Goal: Task Accomplishment & Management: Manage account settings

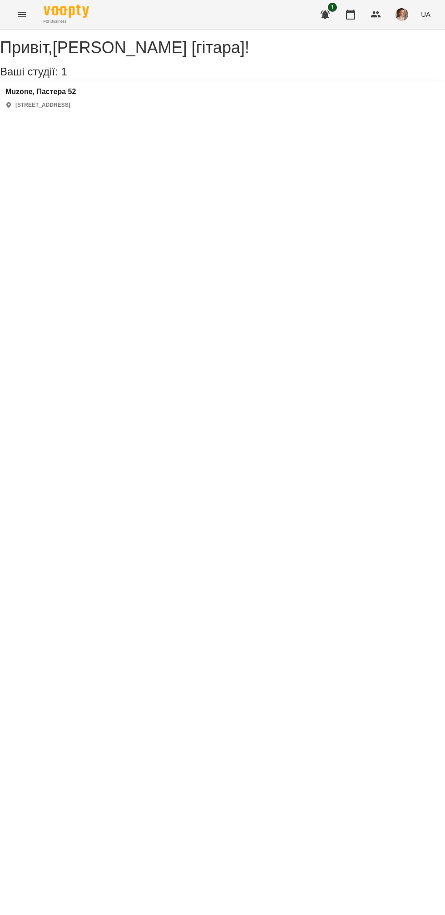
click at [100, 114] on div "[PERSON_NAME] [гітара] ! Ваші студії: 1 Muzone, Пастера 52 [STREET_ADDRESS]" at bounding box center [222, 77] width 445 height 76
click at [76, 96] on h3 "Muzone, Пастера 52" at bounding box center [40, 92] width 70 height 8
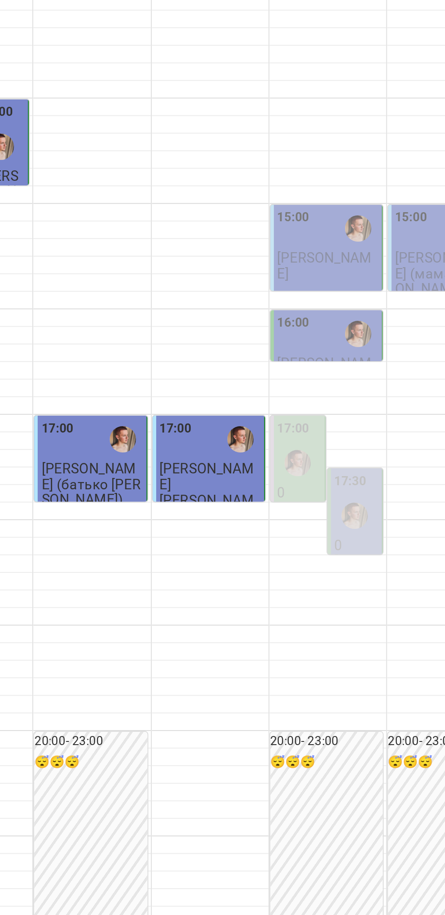
click at [336, 524] on img "Михайло [гітара]" at bounding box center [338, 517] width 14 height 14
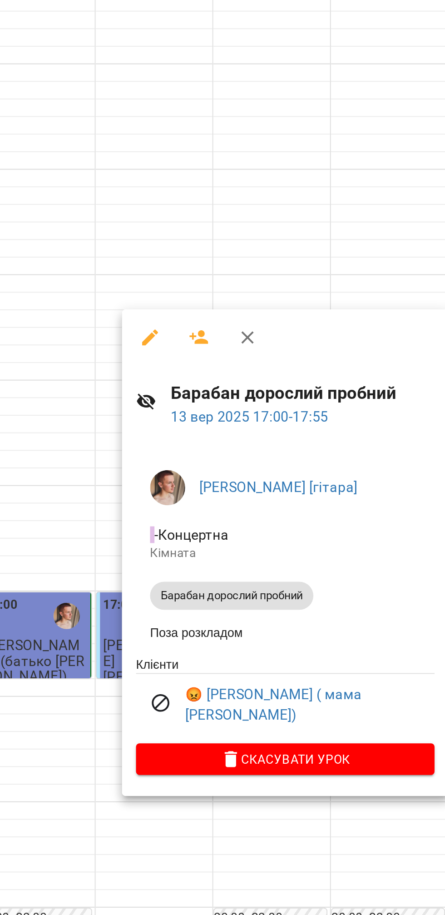
click at [253, 299] on div at bounding box center [222, 457] width 445 height 915
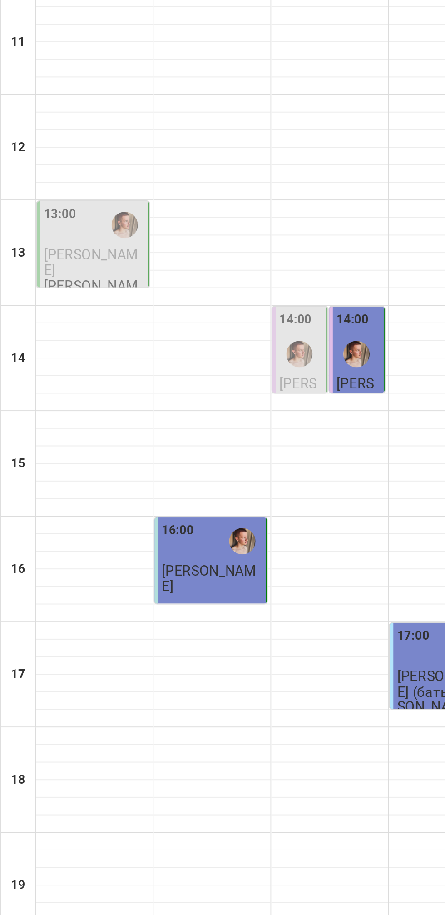
click at [161, 364] on div at bounding box center [154, 353] width 21 height 21
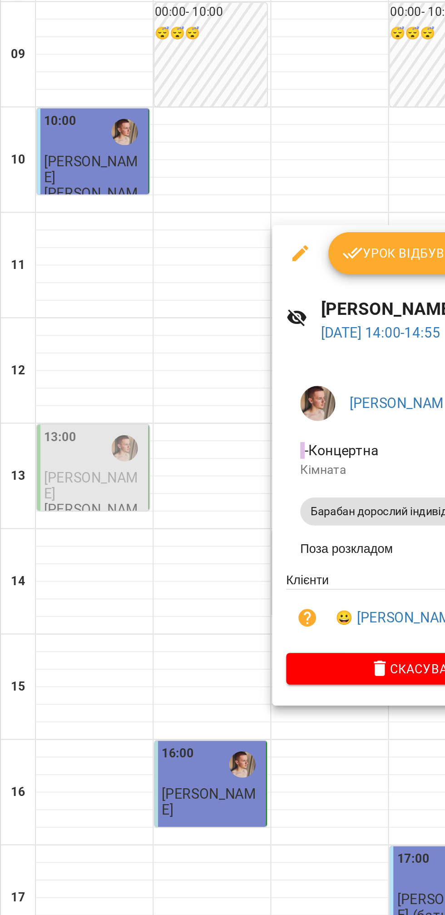
click at [93, 426] on div at bounding box center [222, 457] width 445 height 915
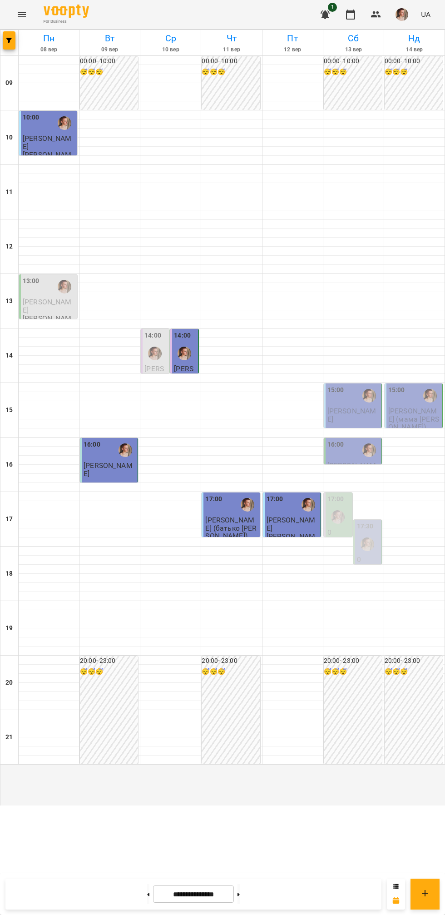
click at [148, 894] on icon at bounding box center [149, 893] width 2 height 3
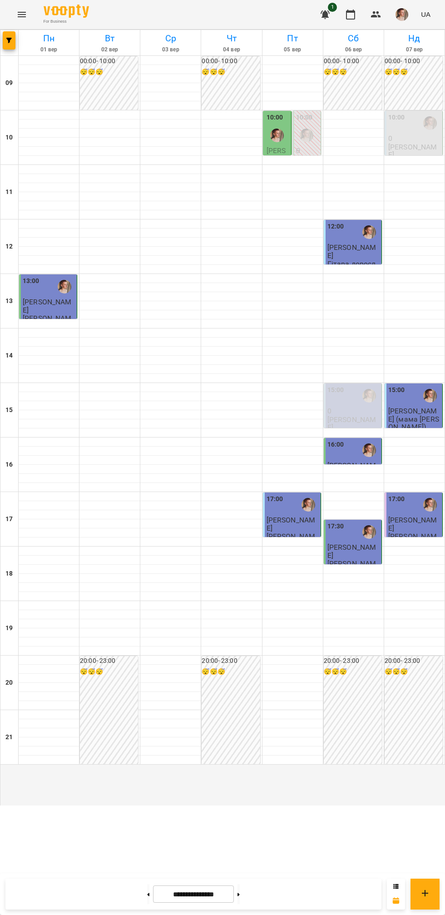
click at [292, 196] on div "10:00 0 Барабан дорослий індивідуальний" at bounding box center [306, 158] width 29 height 94
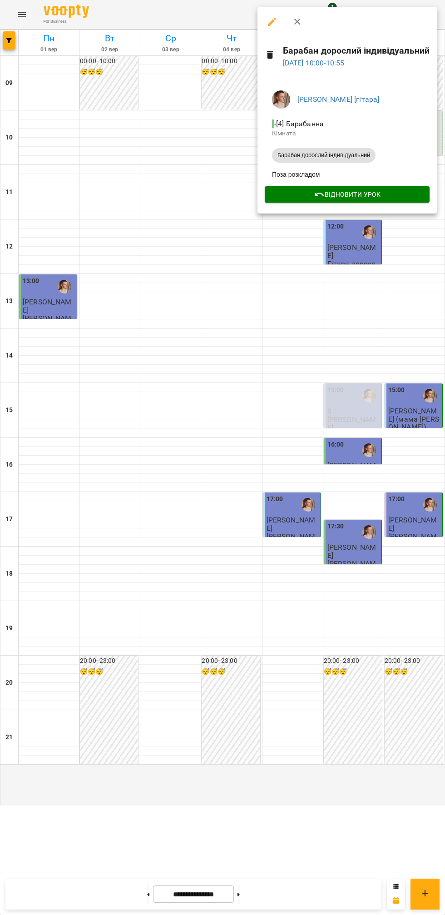
click at [169, 262] on div at bounding box center [222, 457] width 445 height 915
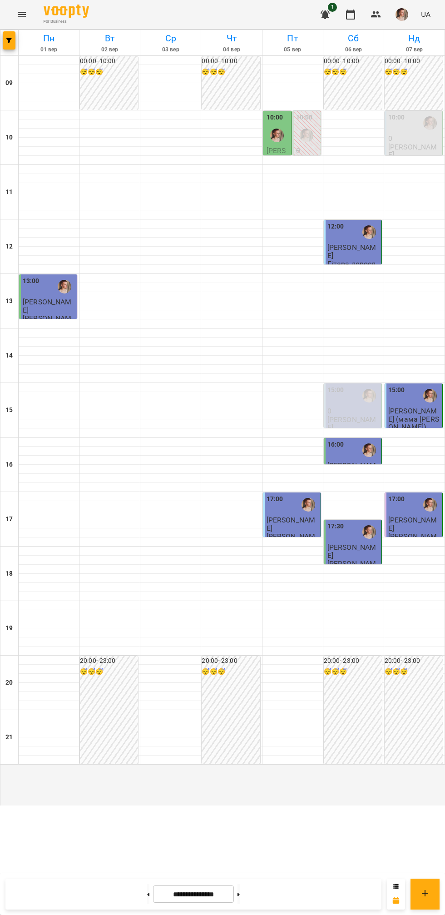
click at [369, 460] on div at bounding box center [369, 450] width 21 height 21
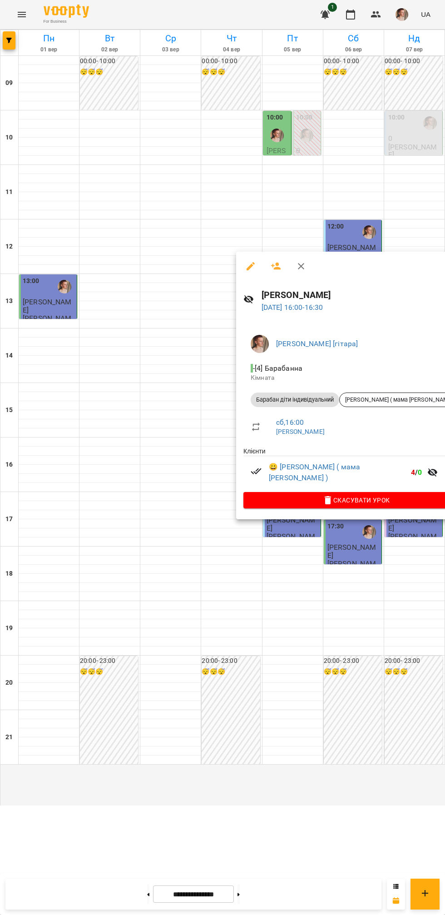
click at [115, 330] on div at bounding box center [222, 457] width 445 height 915
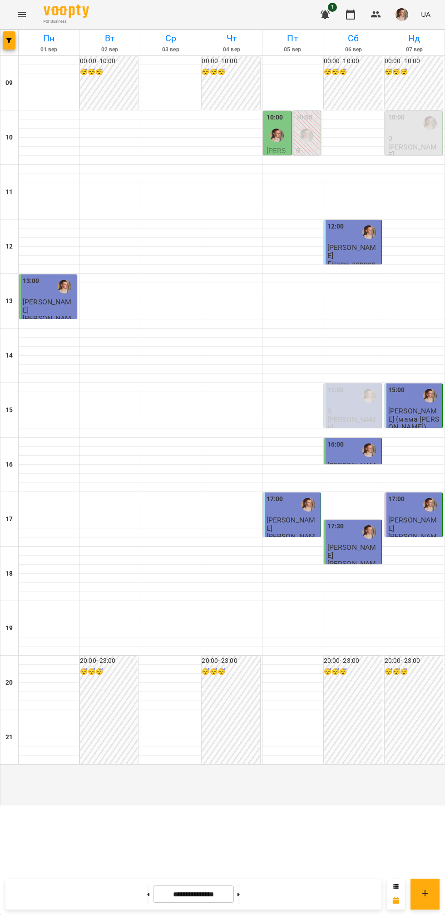
click at [240, 894] on icon at bounding box center [238, 893] width 2 height 3
type input "**********"
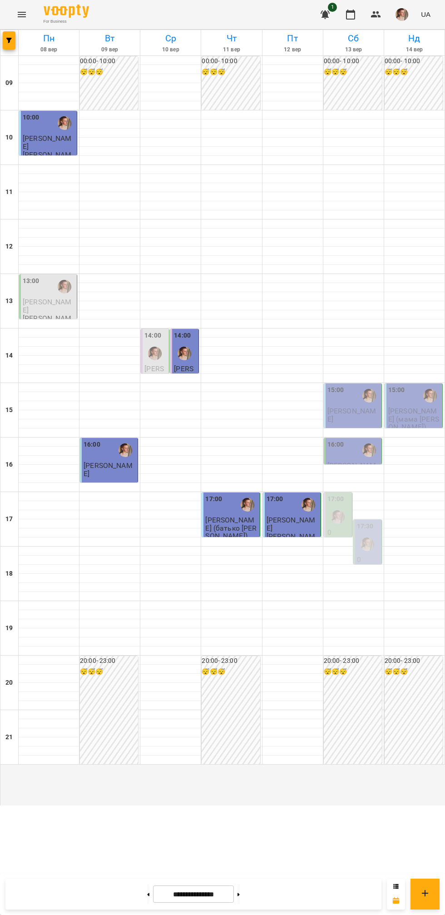
click at [40, 150] on span "[PERSON_NAME]" at bounding box center [47, 142] width 49 height 16
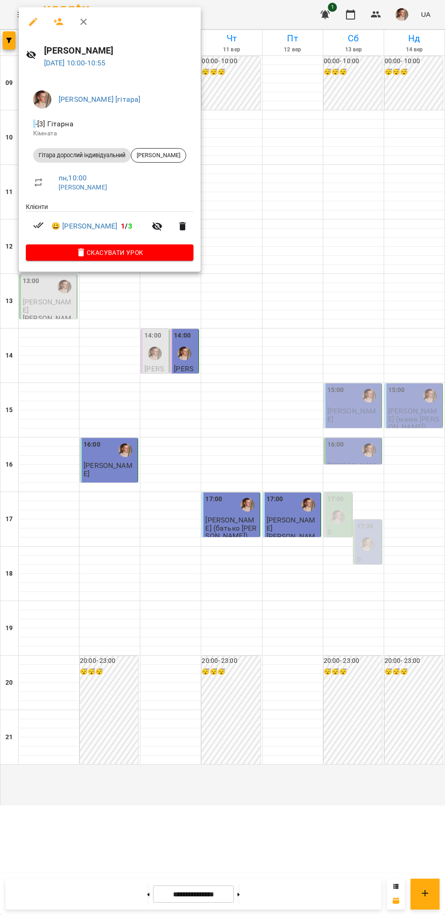
click at [73, 419] on div at bounding box center [222, 457] width 445 height 915
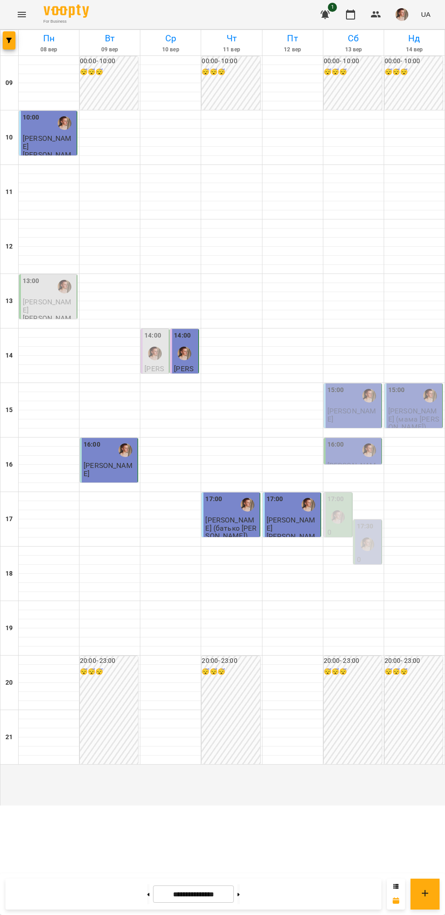
click at [118, 477] on p "[PERSON_NAME]" at bounding box center [110, 469] width 52 height 16
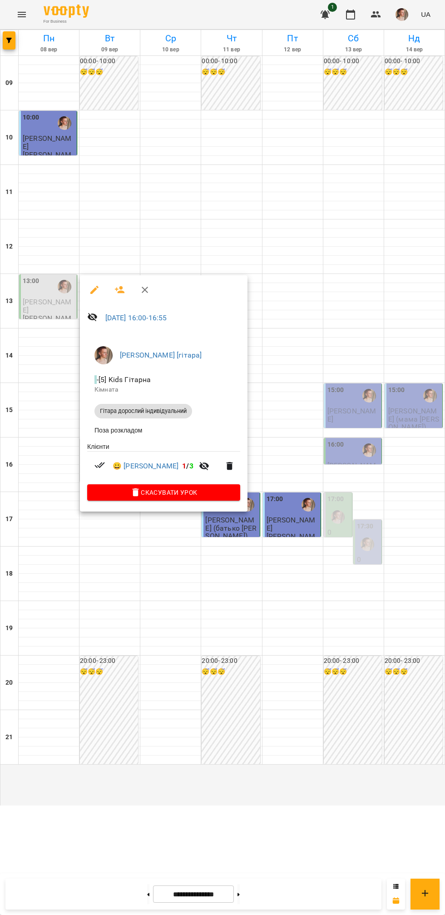
click at [228, 564] on div at bounding box center [222, 457] width 445 height 915
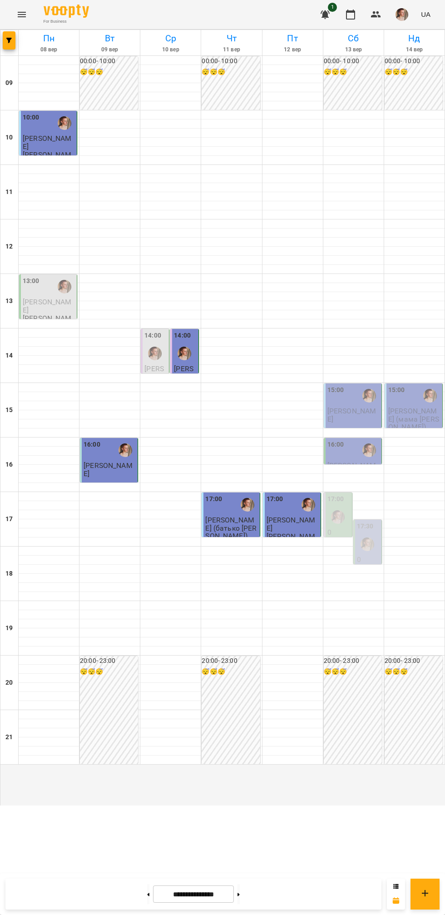
click at [240, 540] on span "[PERSON_NAME] (батько [PERSON_NAME])" at bounding box center [230, 527] width 51 height 25
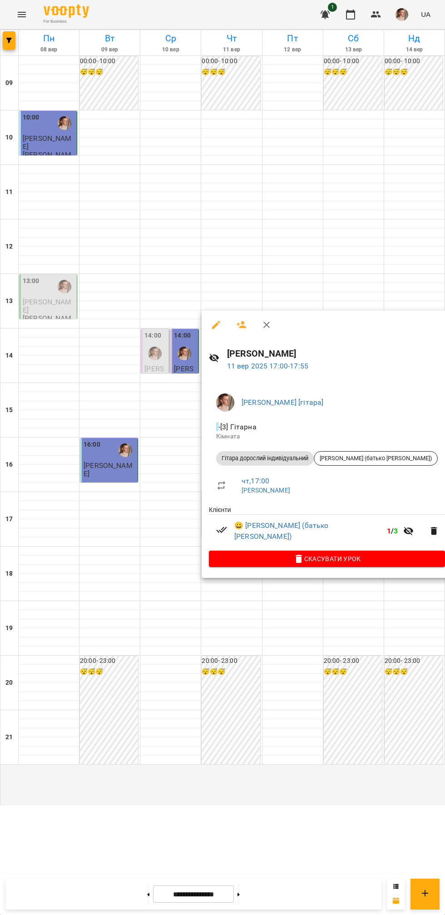
click at [88, 599] on div at bounding box center [222, 457] width 445 height 915
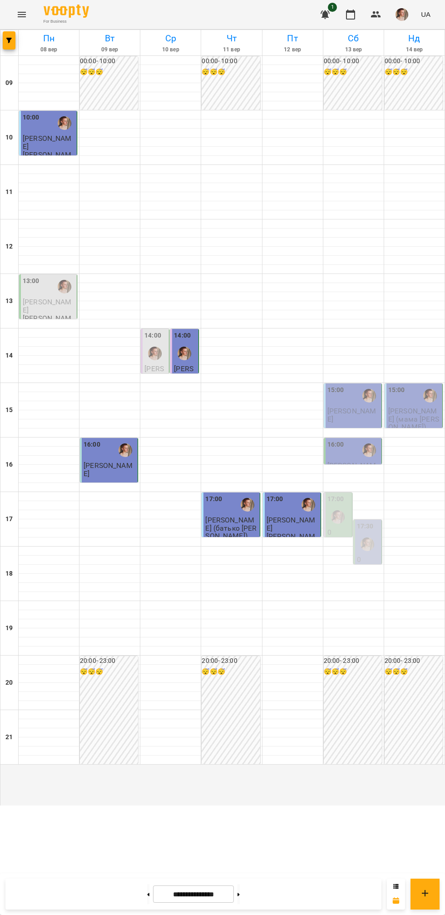
click at [316, 532] on span "[PERSON_NAME]" at bounding box center [291, 523] width 49 height 16
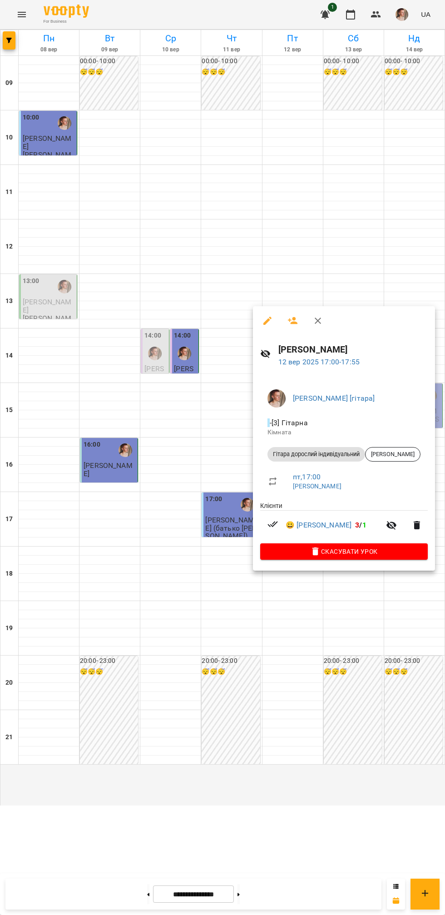
click at [86, 603] on div at bounding box center [222, 457] width 445 height 915
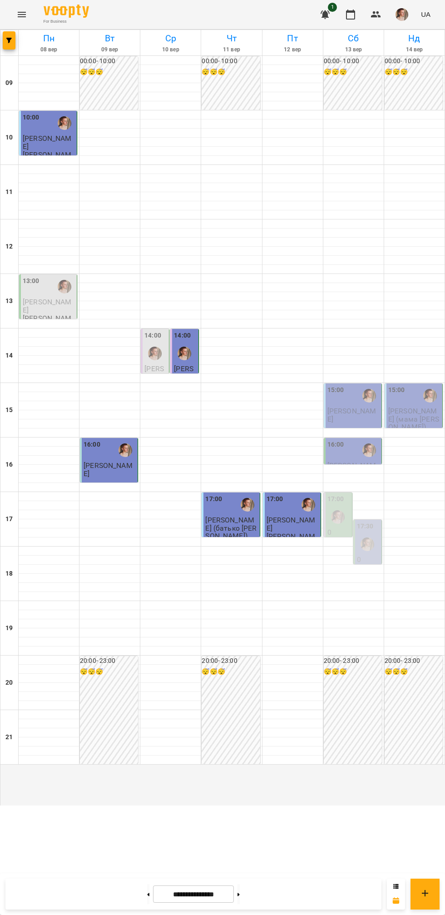
click at [46, 298] on div "13:00" at bounding box center [49, 287] width 52 height 22
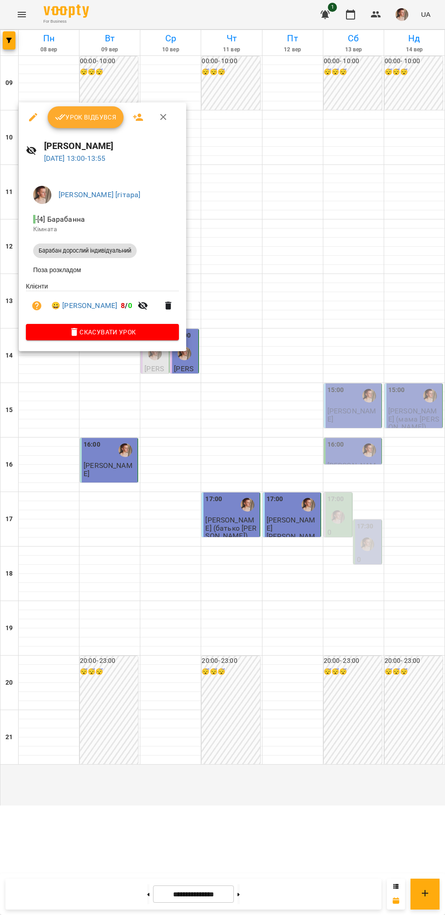
click at [119, 515] on div at bounding box center [222, 457] width 445 height 915
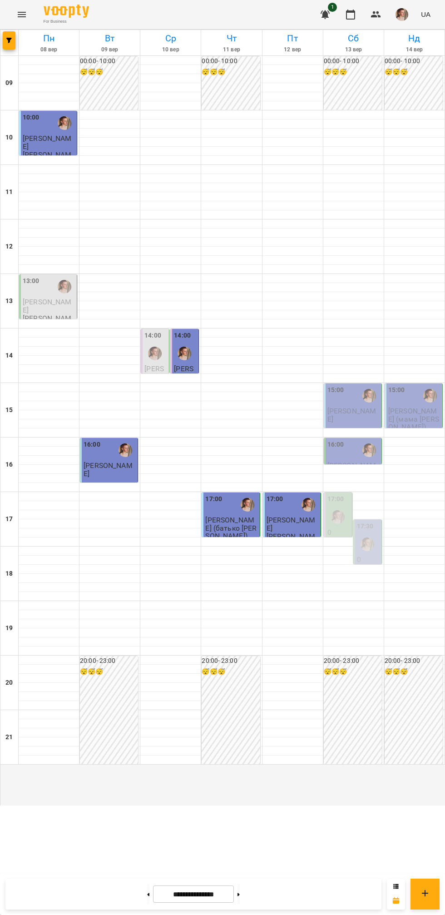
click at [135, 482] on div "16:00 [PERSON_NAME]" at bounding box center [109, 460] width 58 height 45
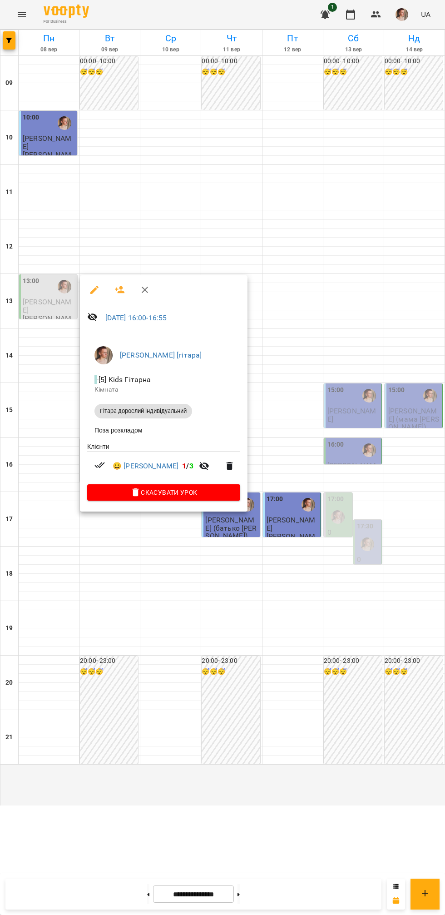
click at [219, 573] on div at bounding box center [222, 457] width 445 height 915
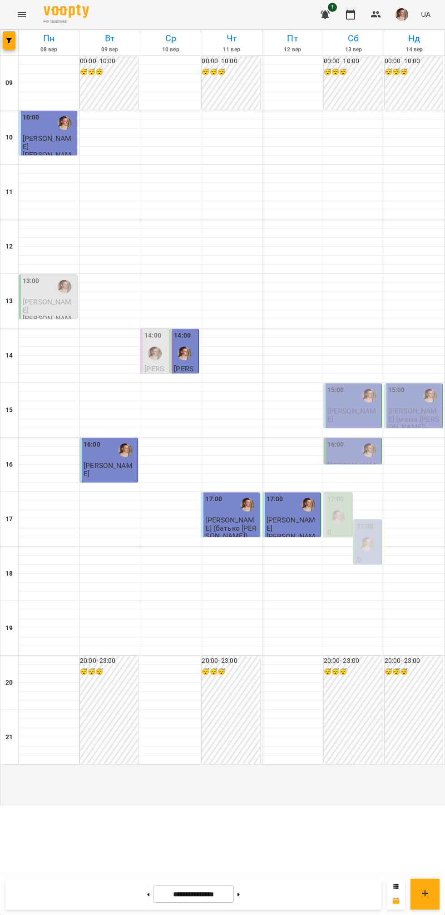
click at [195, 364] on div "14:00" at bounding box center [185, 347] width 23 height 33
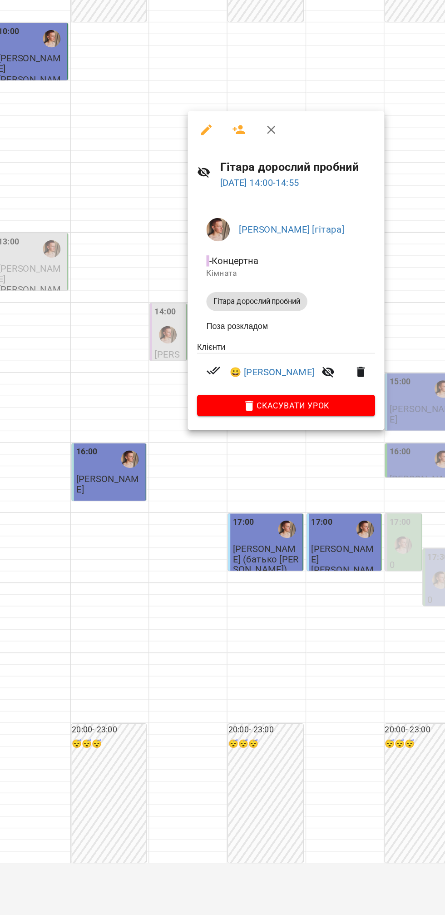
click at [305, 534] on div at bounding box center [222, 457] width 445 height 915
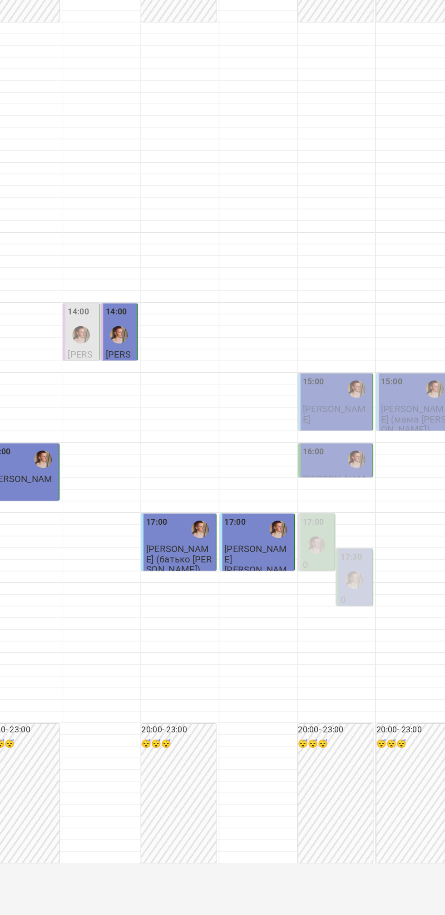
click at [372, 554] on div at bounding box center [367, 544] width 21 height 21
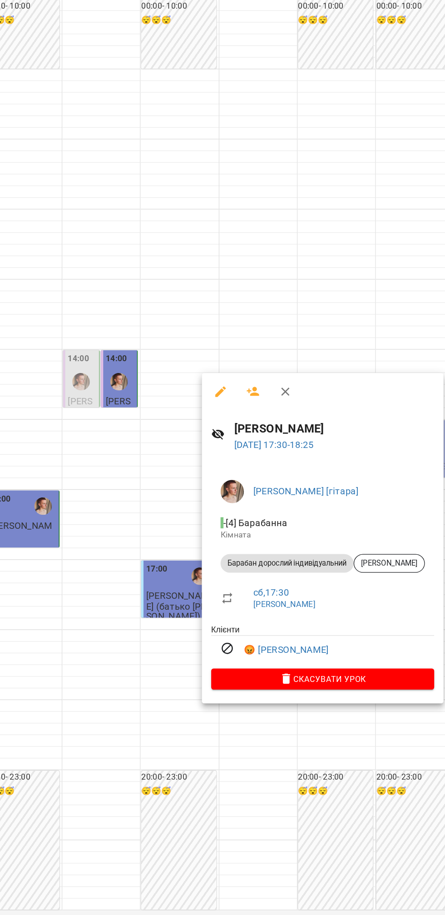
click at [176, 577] on div at bounding box center [222, 457] width 445 height 915
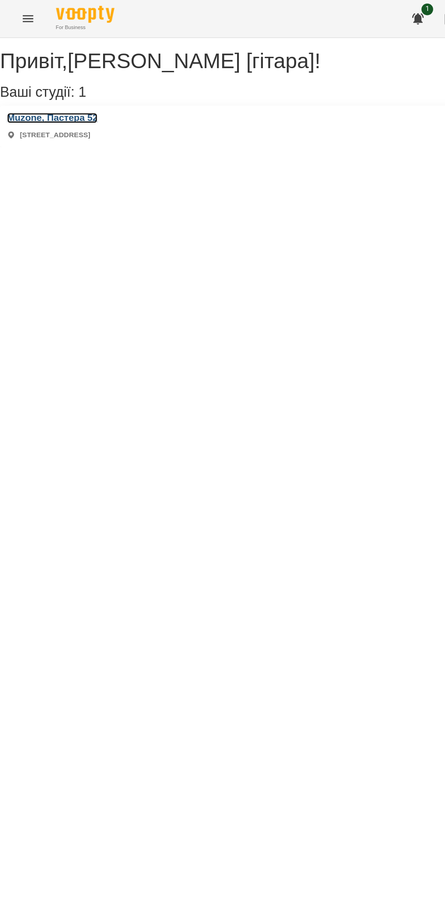
click at [76, 96] on h3 "Muzone, Пастера 52" at bounding box center [40, 92] width 70 height 8
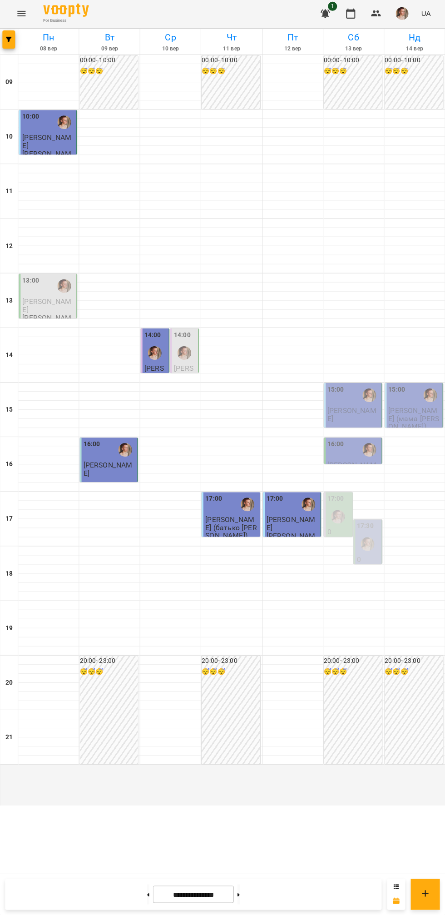
click at [148, 894] on icon at bounding box center [149, 893] width 2 height 3
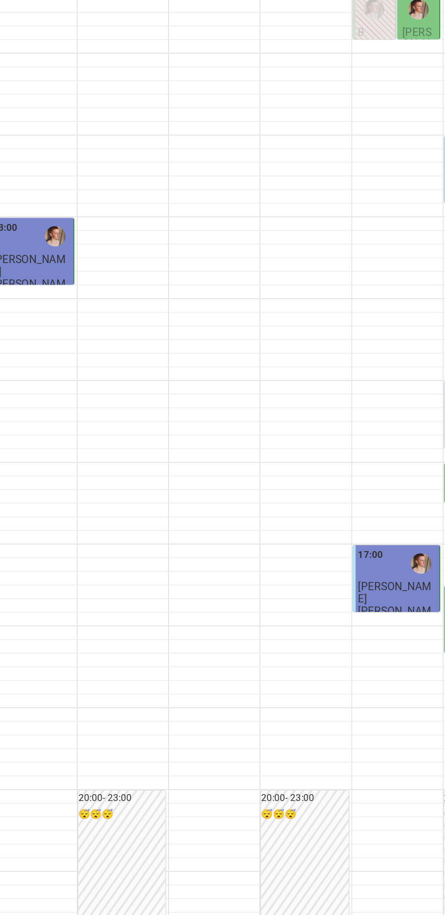
click at [58, 314] on span "[PERSON_NAME]" at bounding box center [47, 305] width 49 height 16
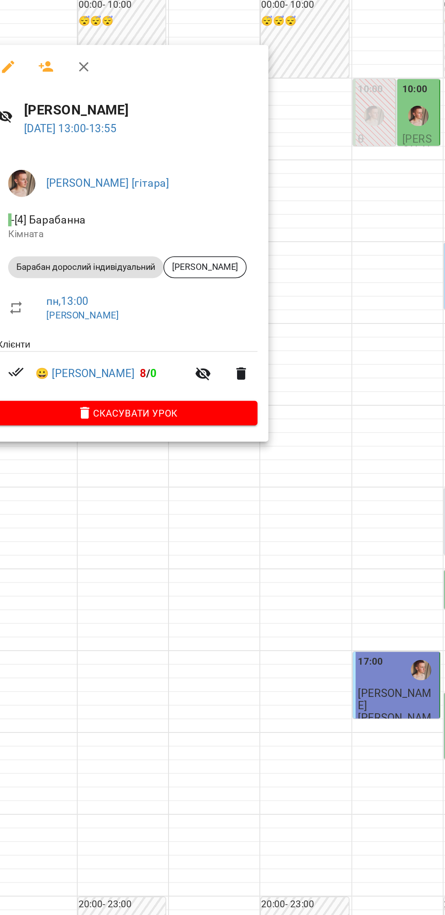
click at [118, 544] on div at bounding box center [222, 457] width 445 height 915
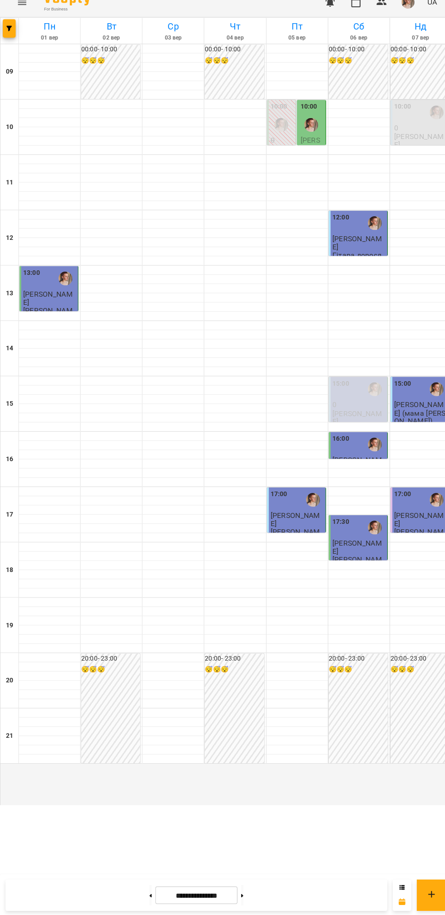
click at [293, 181] on div "10:00 [PERSON_NAME] пр" at bounding box center [306, 146] width 29 height 70
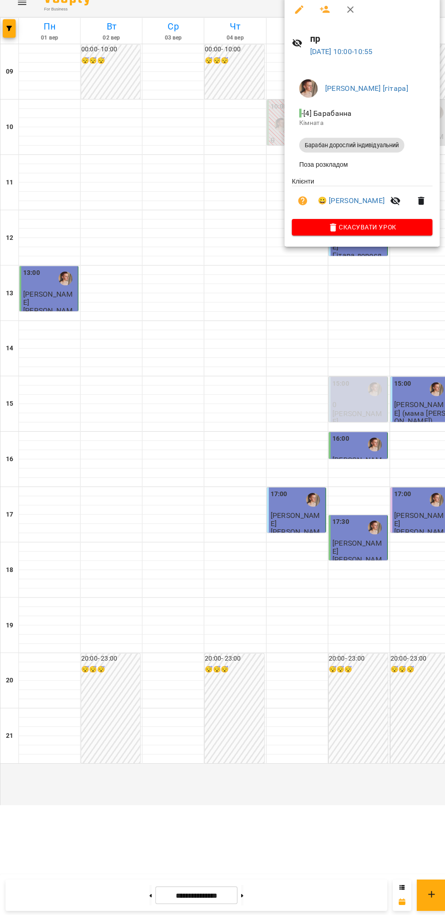
click at [315, 584] on div at bounding box center [222, 457] width 445 height 915
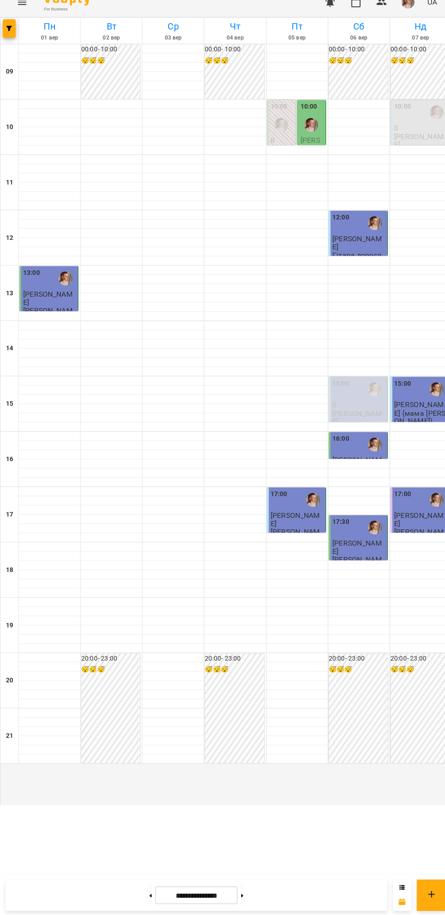
click at [367, 457] on img "Михайло [гітара]" at bounding box center [369, 450] width 14 height 14
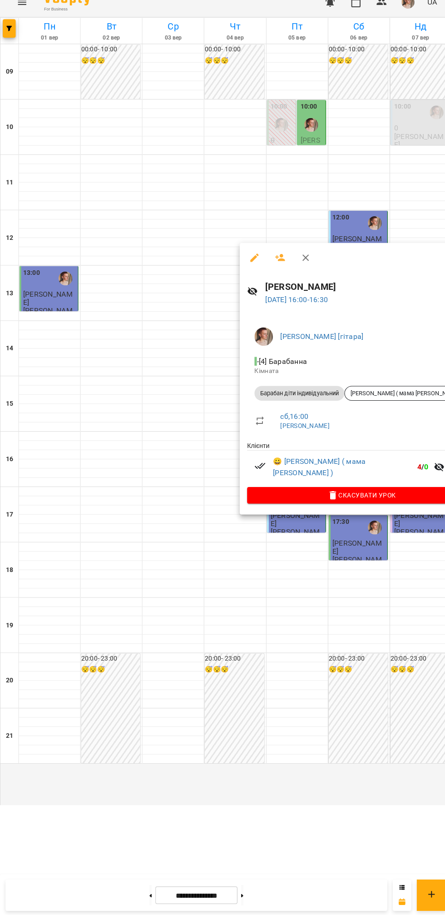
click at [107, 614] on div at bounding box center [222, 457] width 445 height 915
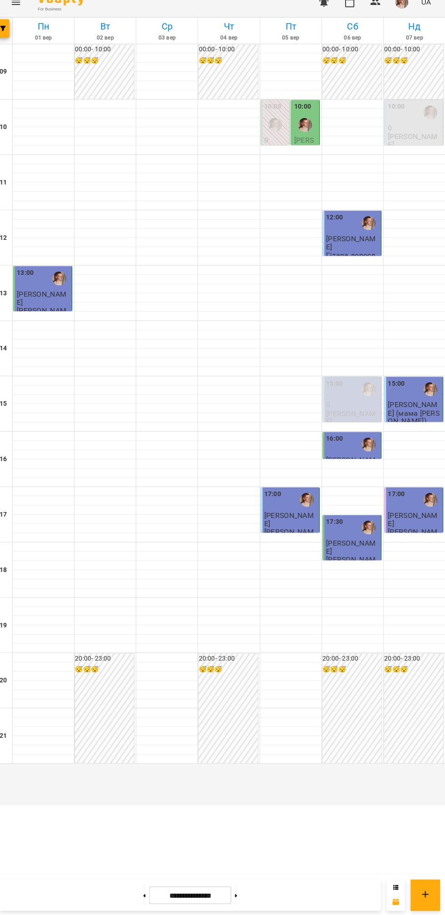
click at [410, 159] on p "[PERSON_NAME]" at bounding box center [414, 151] width 52 height 16
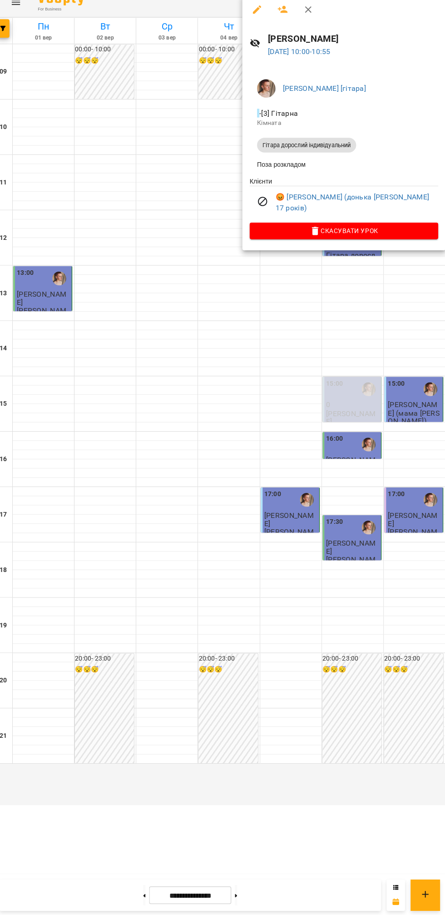
click at [224, 456] on div at bounding box center [222, 457] width 445 height 915
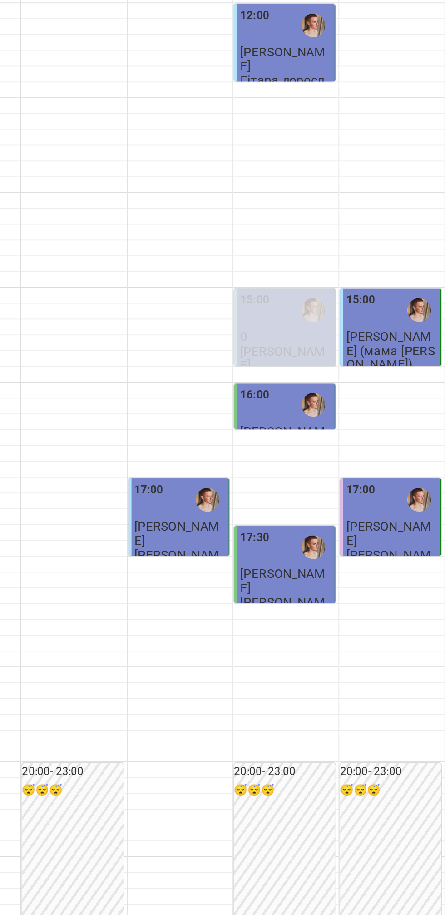
click at [340, 415] on p "0" at bounding box center [353, 411] width 52 height 8
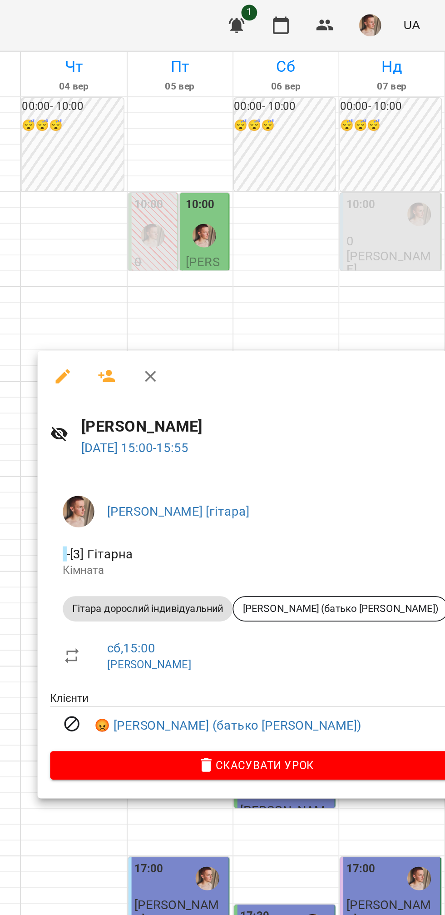
click at [244, 160] on div at bounding box center [222, 457] width 445 height 915
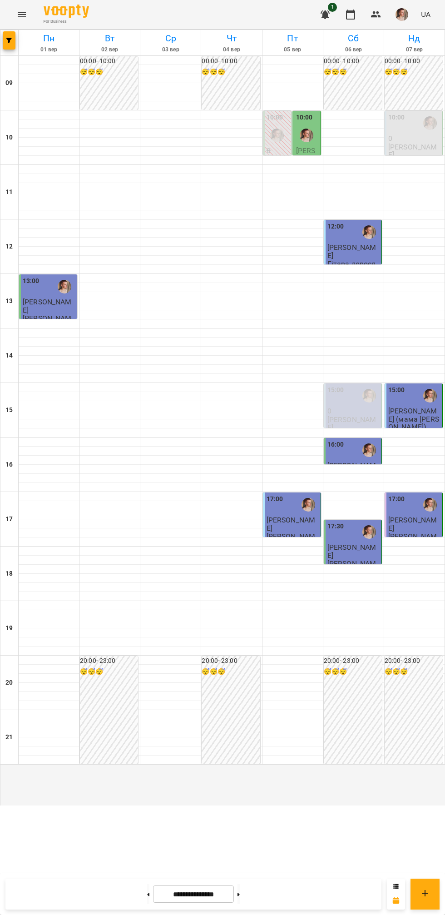
click at [148, 894] on icon at bounding box center [149, 893] width 2 height 3
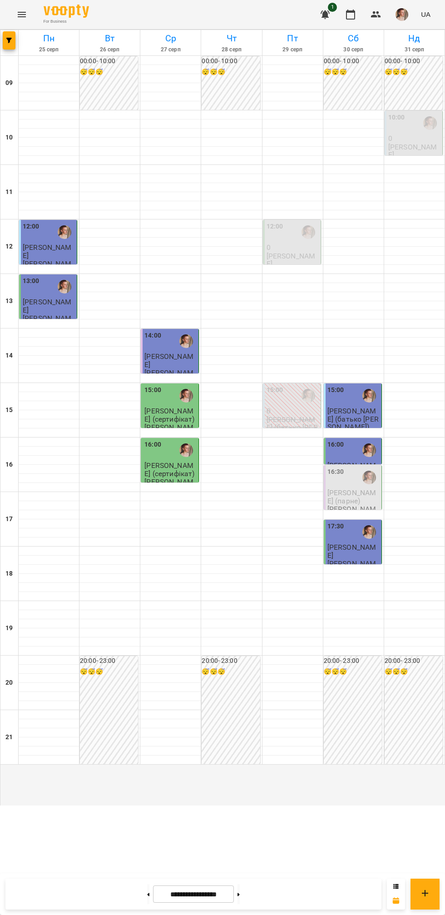
click at [240, 894] on icon at bounding box center [238, 893] width 2 height 3
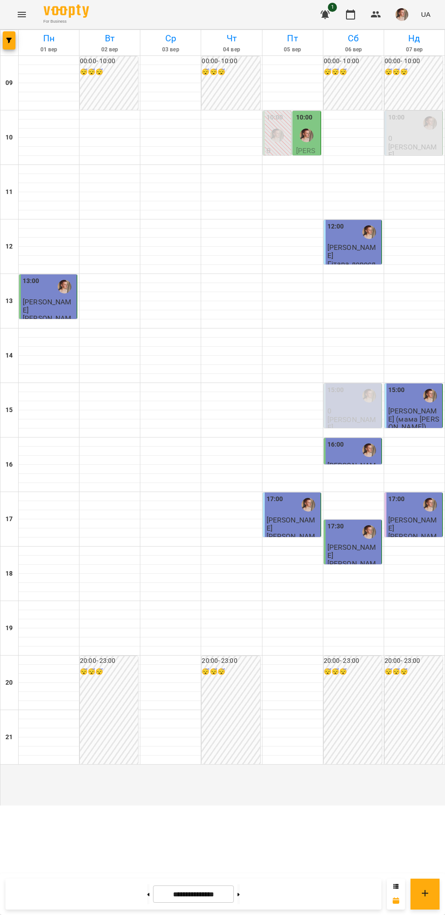
click at [69, 293] on img "Михайло [гітара]" at bounding box center [65, 287] width 14 height 14
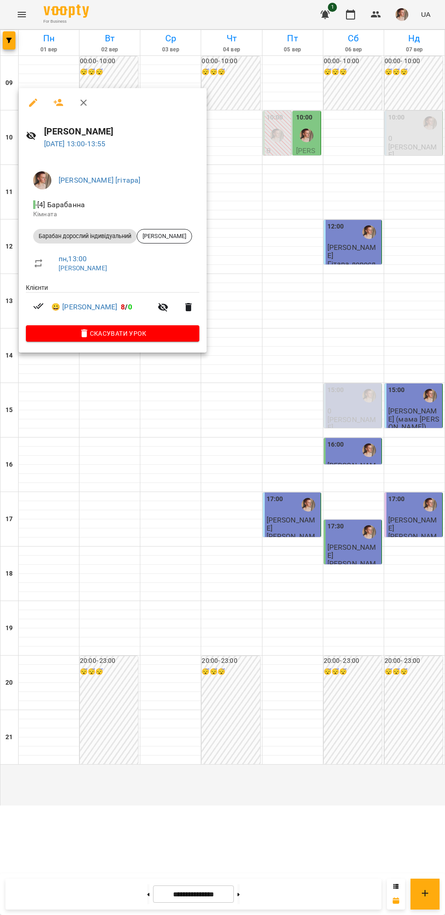
click at [63, 459] on div at bounding box center [222, 457] width 445 height 915
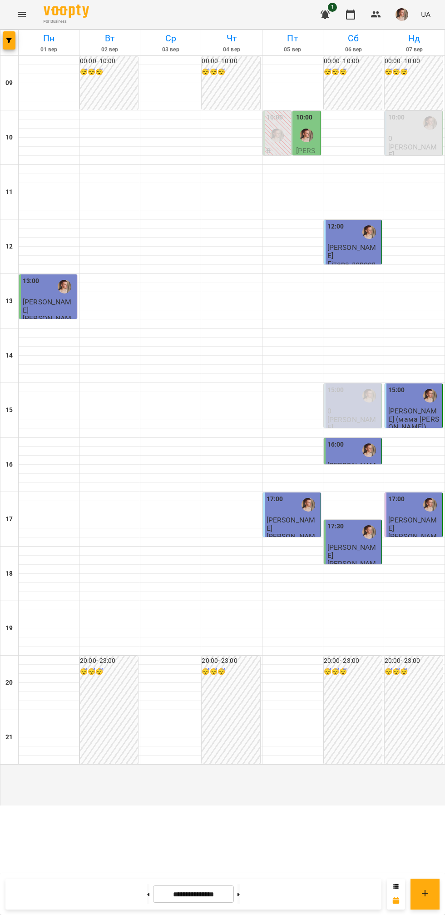
click at [308, 532] on p "[PERSON_NAME]" at bounding box center [293, 524] width 52 height 16
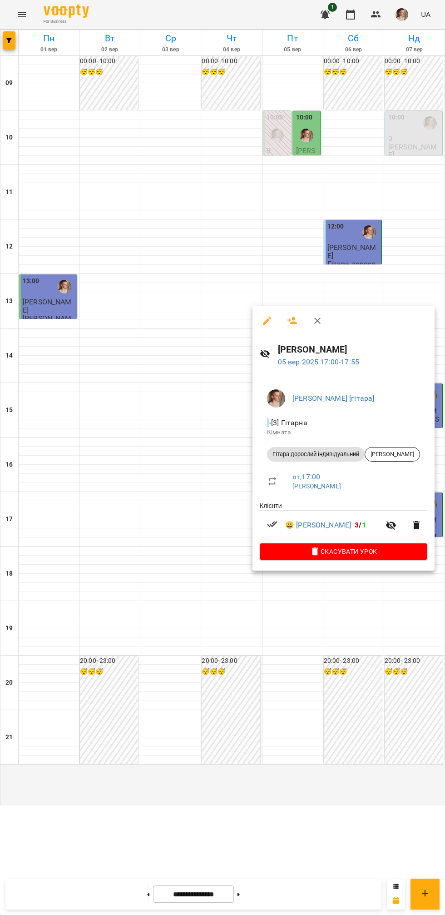
click at [84, 496] on div at bounding box center [222, 457] width 445 height 915
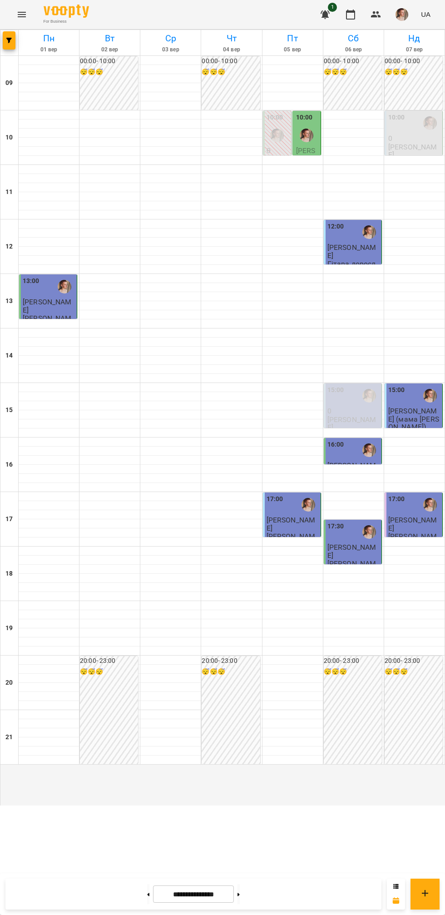
click at [365, 559] on span "[PERSON_NAME]" at bounding box center [351, 551] width 49 height 16
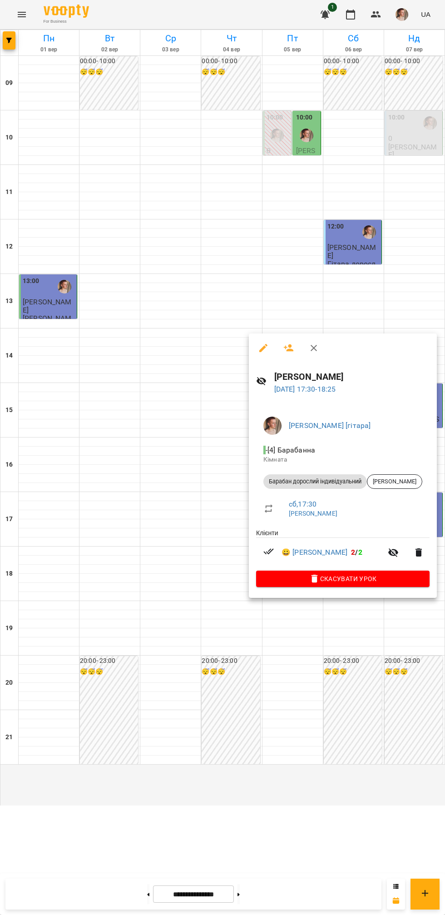
click at [75, 523] on div at bounding box center [222, 457] width 445 height 915
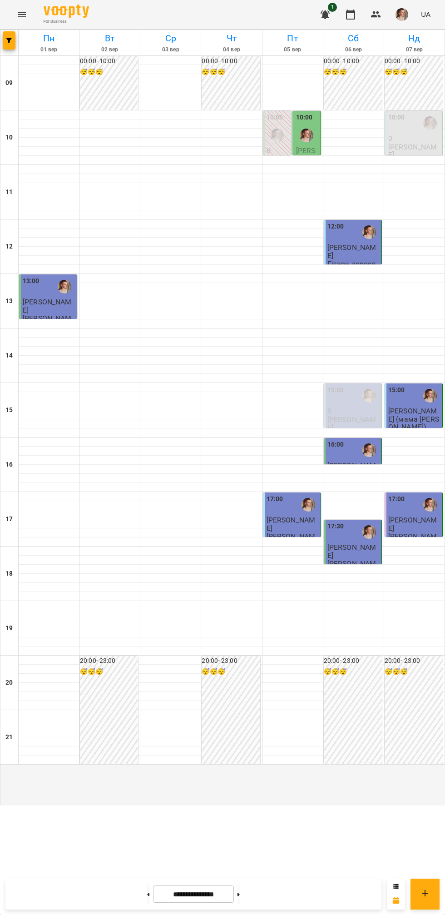
click at [365, 542] on div at bounding box center [369, 531] width 21 height 21
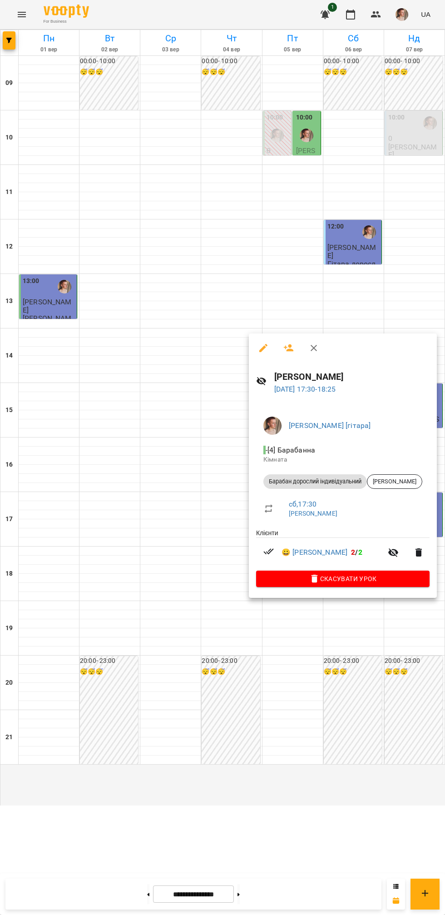
click at [83, 522] on div at bounding box center [222, 457] width 445 height 915
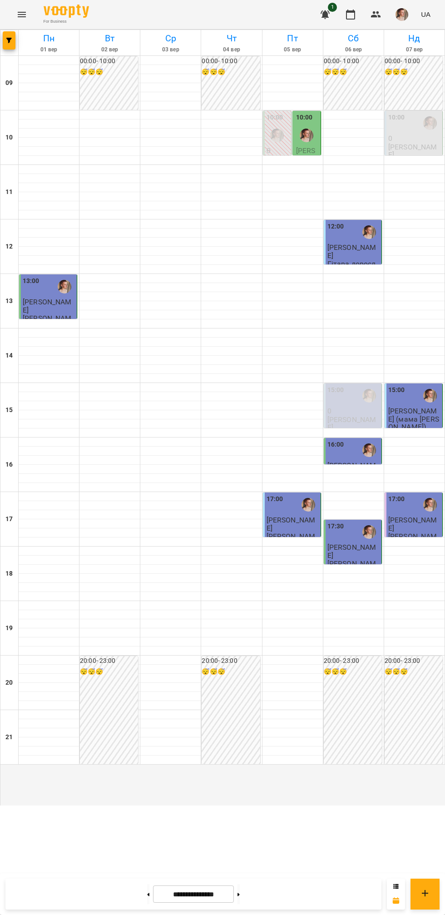
click at [357, 259] on span "[PERSON_NAME]" at bounding box center [351, 251] width 49 height 16
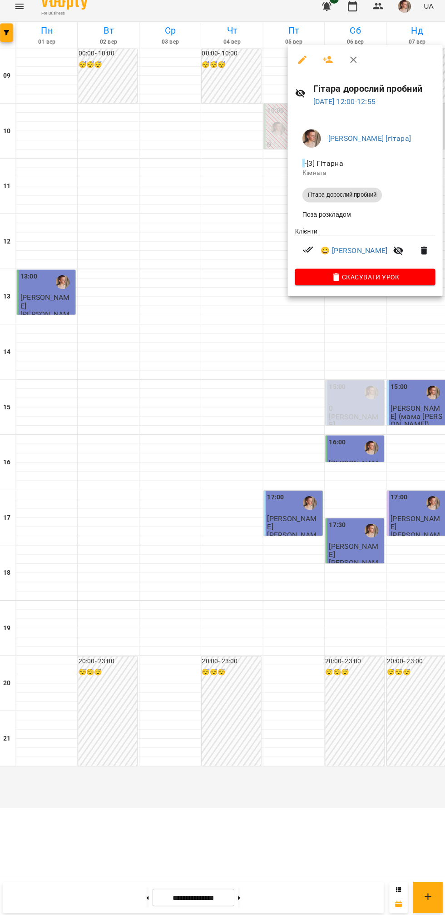
click at [360, 605] on div at bounding box center [222, 457] width 445 height 915
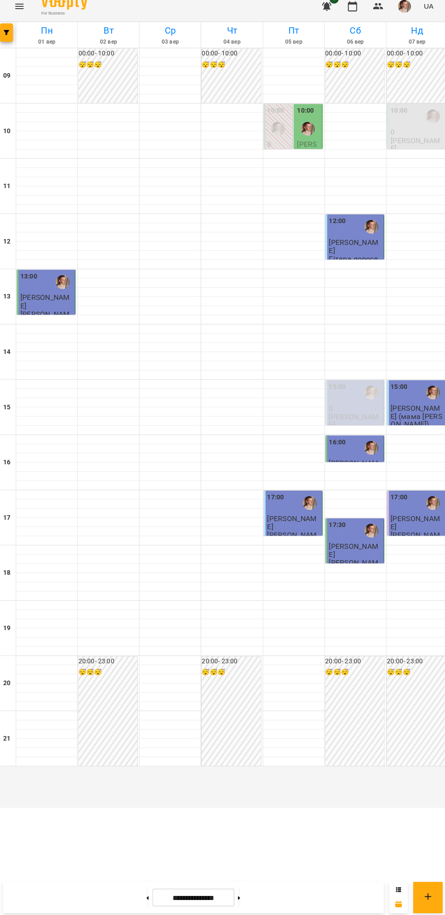
click at [357, 559] on span "[PERSON_NAME]" at bounding box center [351, 551] width 49 height 16
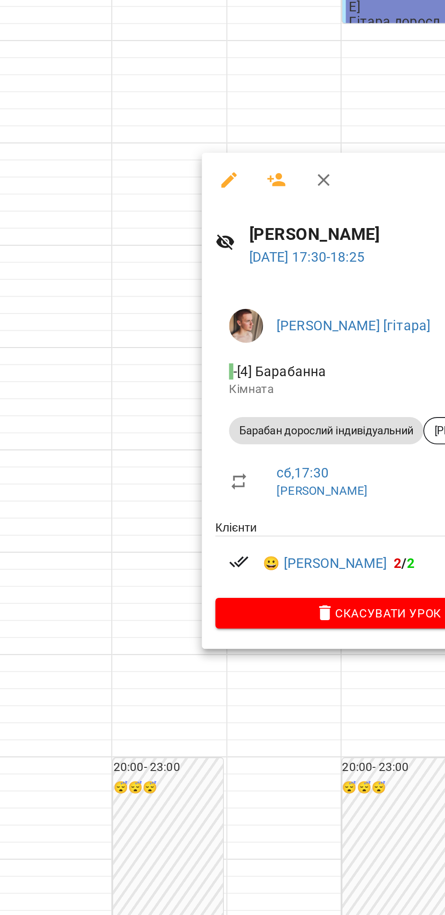
click at [287, 654] on div at bounding box center [222, 457] width 445 height 915
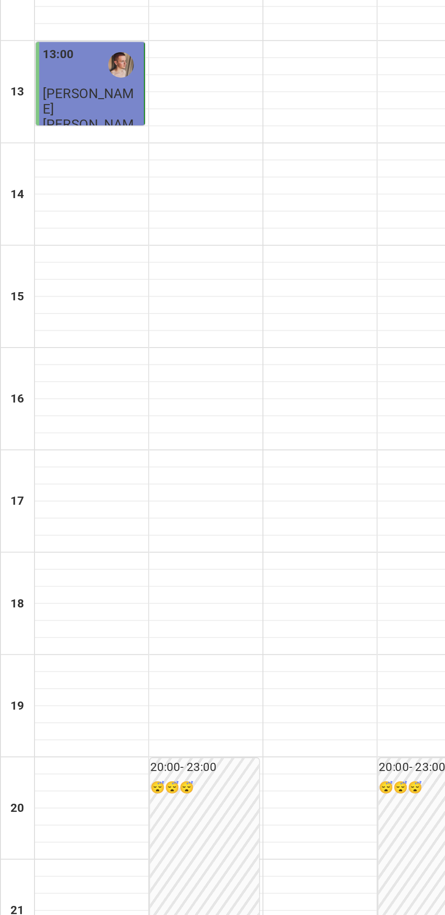
click at [54, 314] on p "[PERSON_NAME]" at bounding box center [49, 306] width 52 height 16
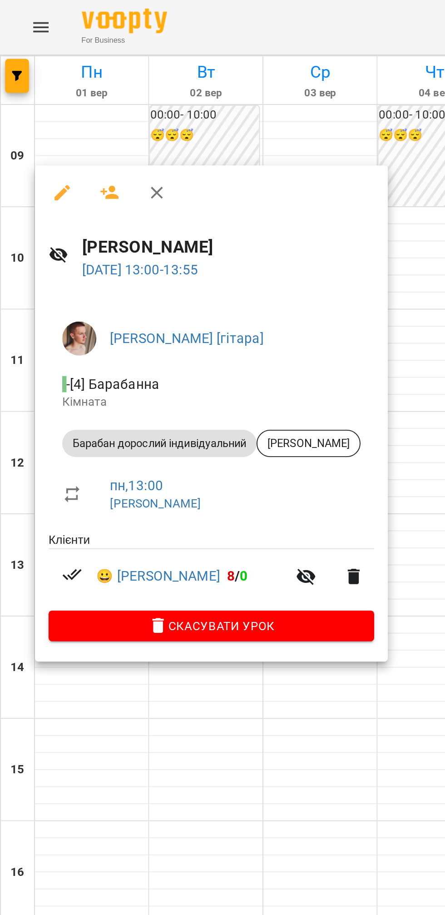
click at [158, 400] on div at bounding box center [222, 457] width 445 height 915
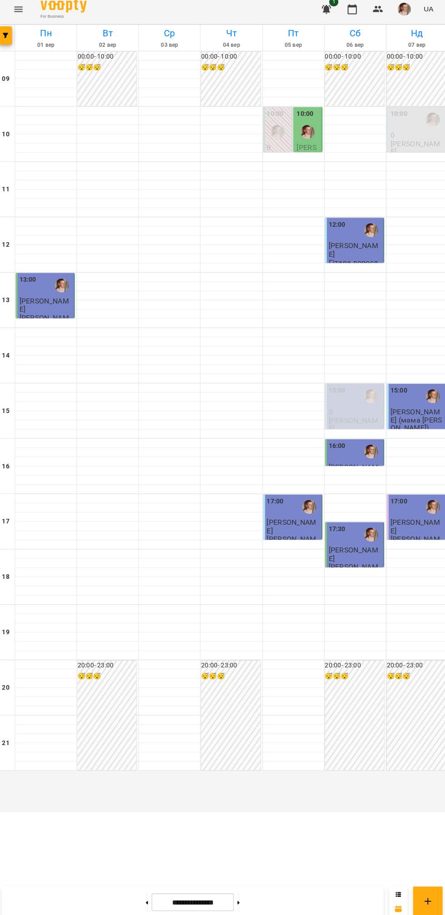
click at [240, 894] on button at bounding box center [238, 894] width 2 height 20
type input "**********"
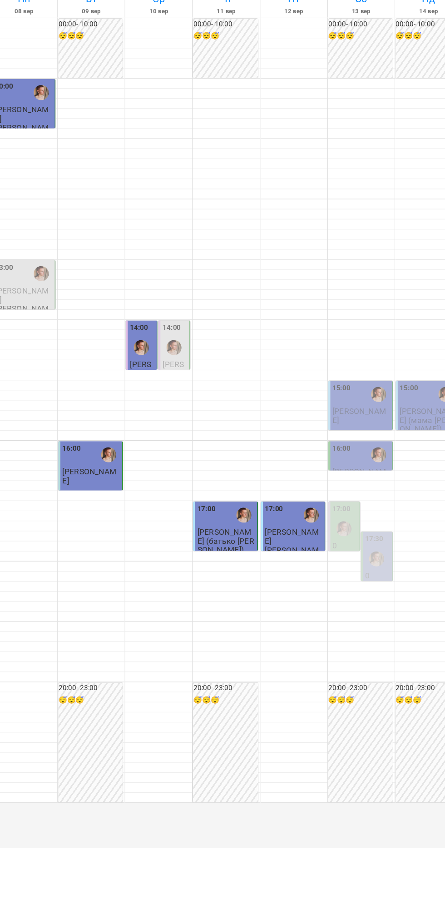
click at [190, 341] on label "14:00" at bounding box center [182, 336] width 17 height 10
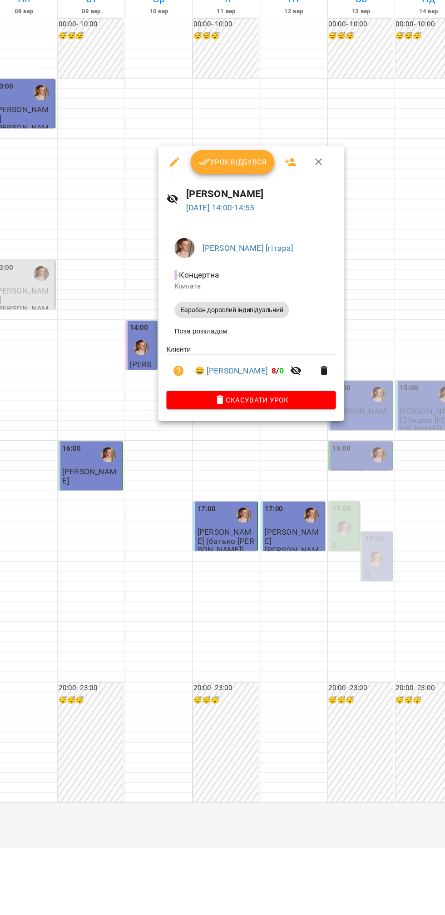
click at [181, 405] on button "Скасувати Урок" at bounding box center [254, 400] width 153 height 16
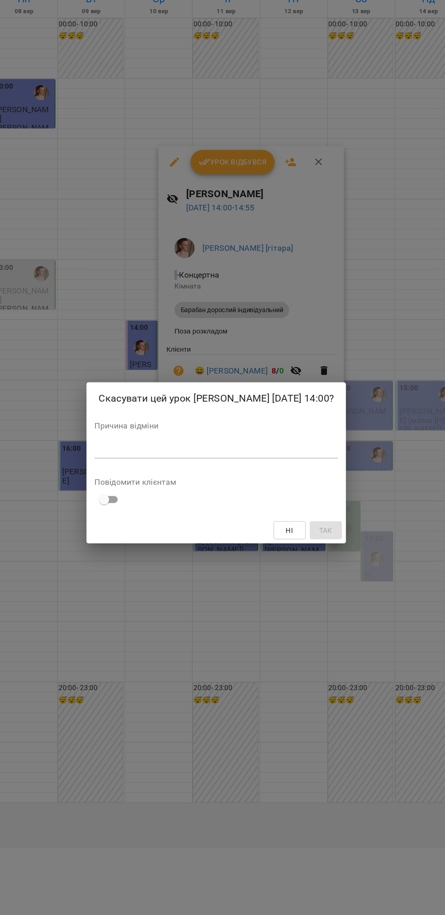
click at [77, 289] on div "Скасувати цей урок [PERSON_NAME] [DATE] 14:00? Причина відміни * Повідомити клі…" at bounding box center [222, 457] width 445 height 915
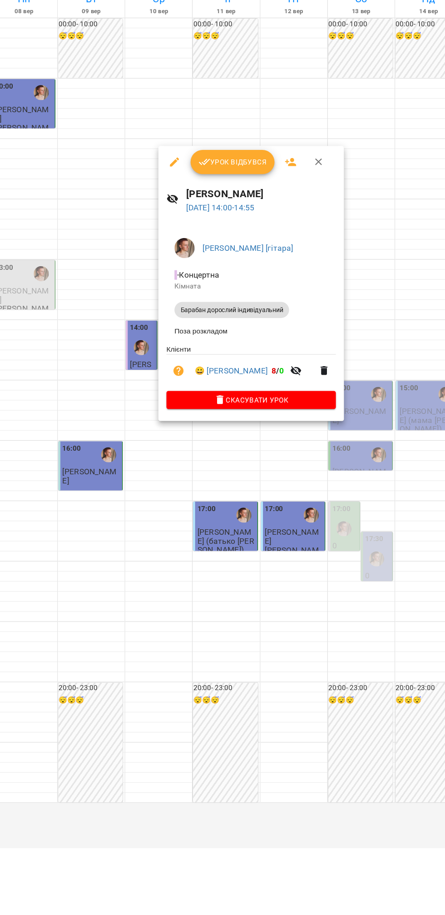
click at [263, 727] on div at bounding box center [222, 457] width 445 height 915
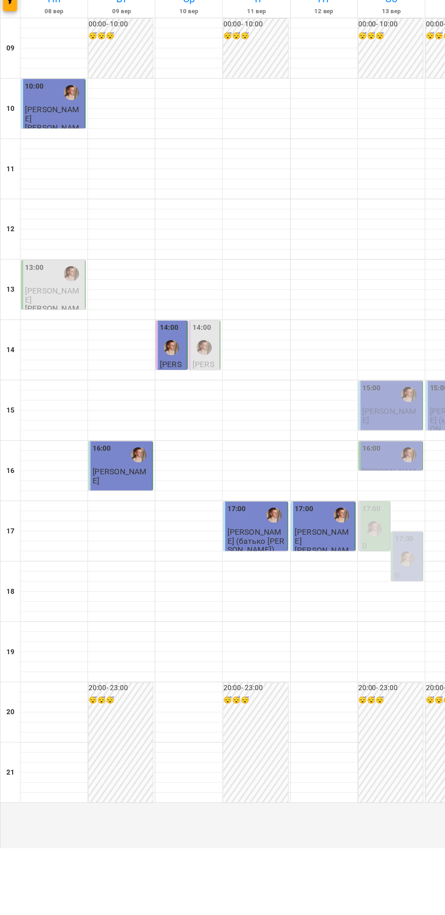
click at [115, 477] on span "[PERSON_NAME]" at bounding box center [108, 469] width 49 height 16
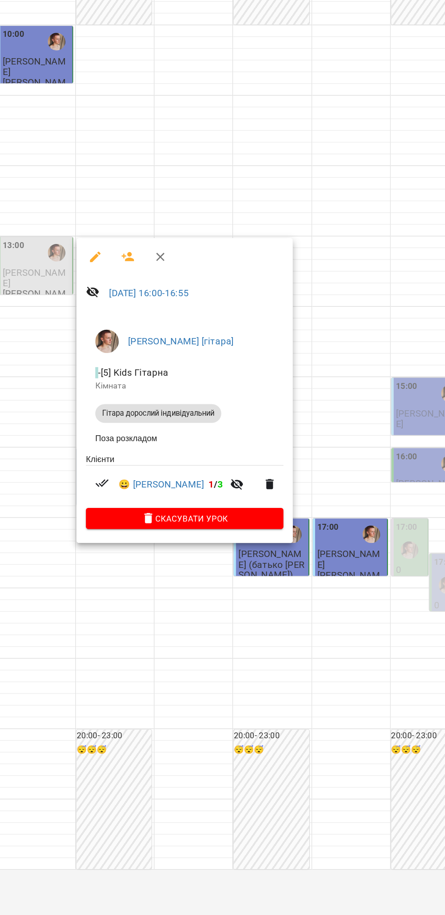
click at [234, 581] on div at bounding box center [222, 457] width 445 height 915
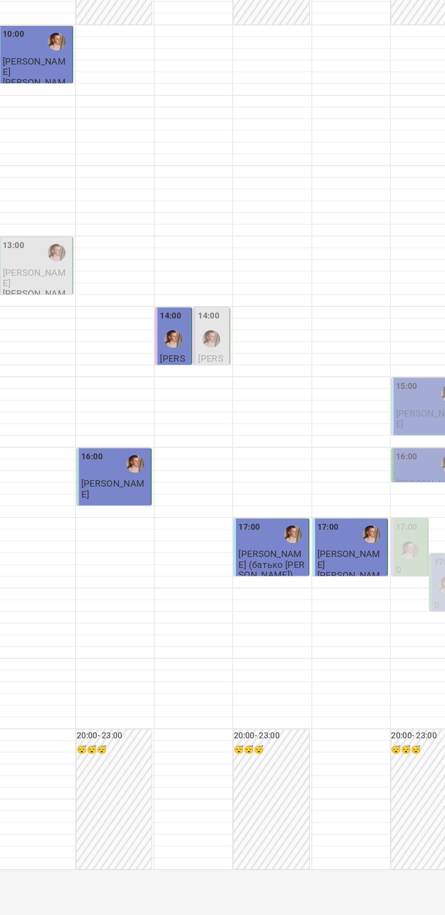
click at [237, 515] on div "17:00" at bounding box center [231, 504] width 52 height 21
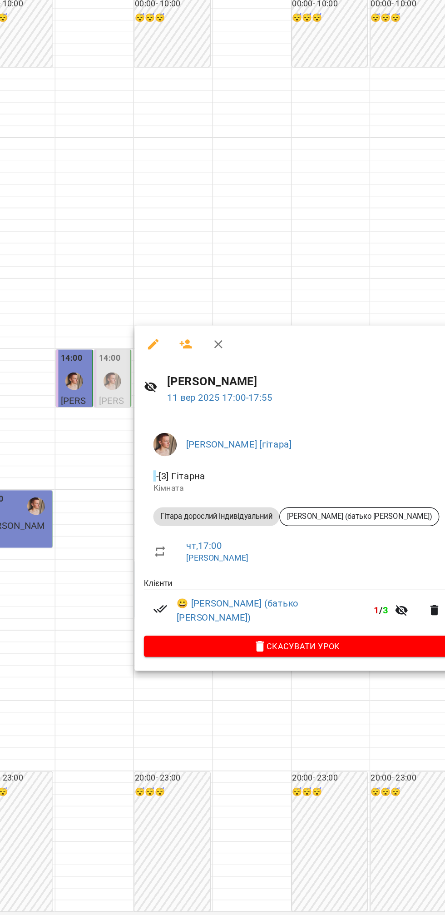
click at [134, 456] on div at bounding box center [222, 457] width 445 height 915
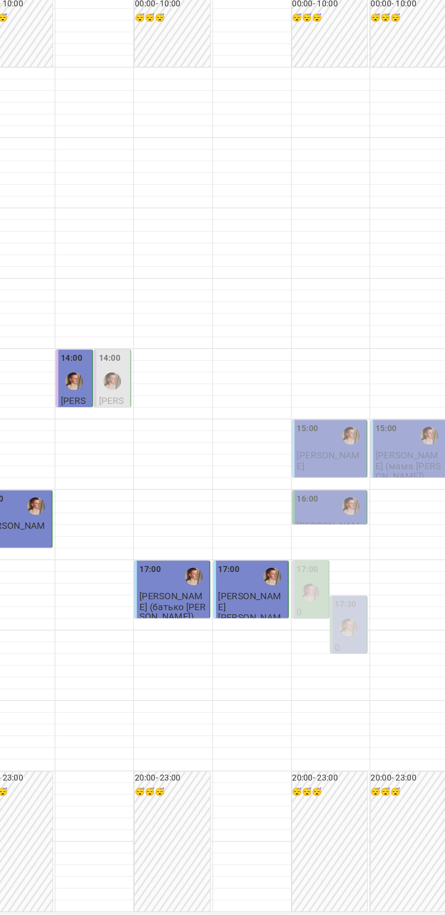
click at [296, 532] on span "[PERSON_NAME]" at bounding box center [291, 523] width 49 height 16
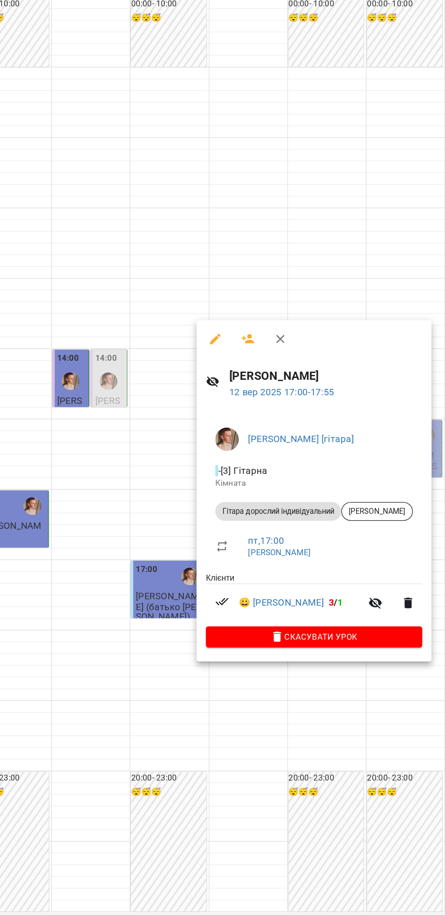
click at [322, 670] on div at bounding box center [222, 457] width 445 height 915
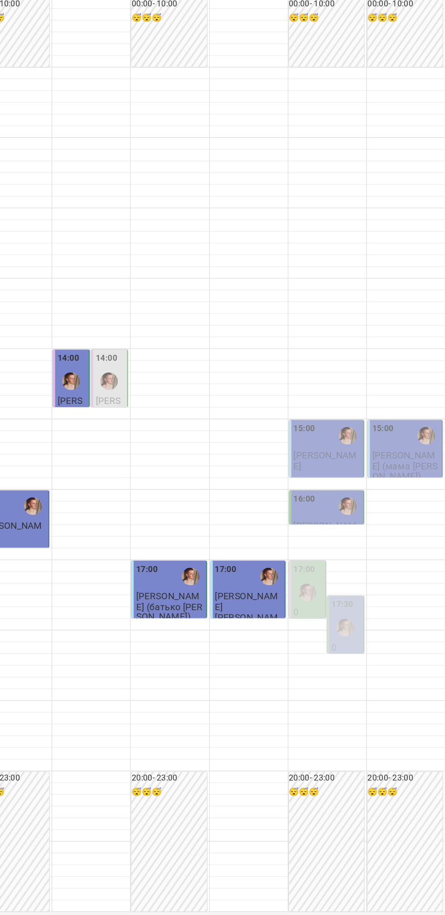
click at [351, 423] on span "[PERSON_NAME]" at bounding box center [351, 414] width 49 height 16
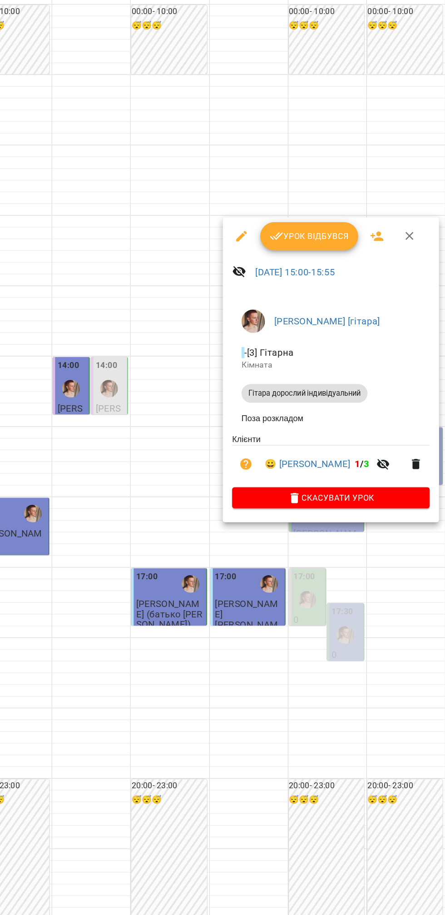
click at [304, 635] on div at bounding box center [222, 457] width 445 height 915
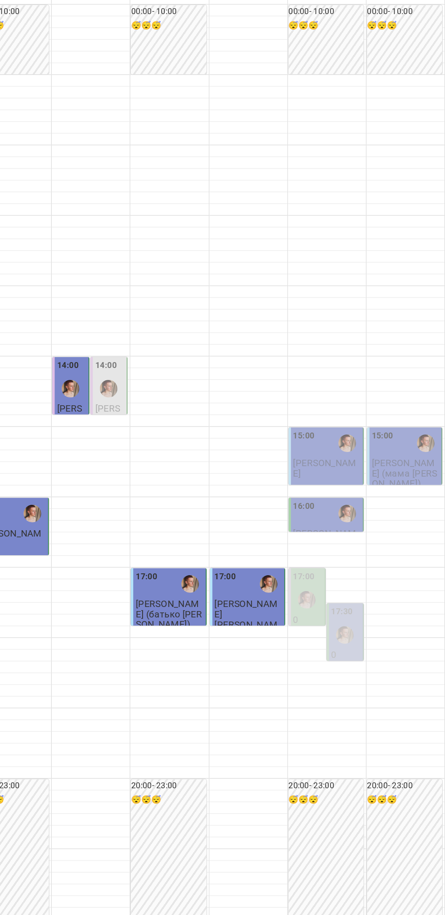
click at [422, 431] on span "[PERSON_NAME] (мама [PERSON_NAME])" at bounding box center [413, 418] width 51 height 25
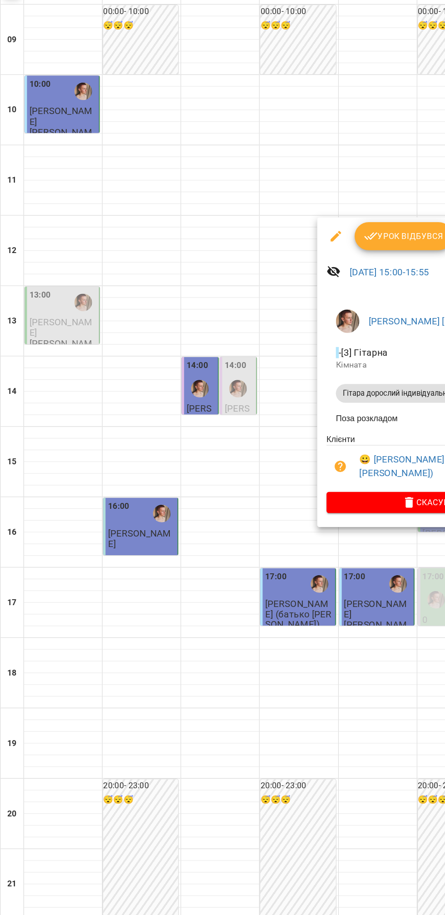
click at [31, 349] on div at bounding box center [222, 457] width 445 height 915
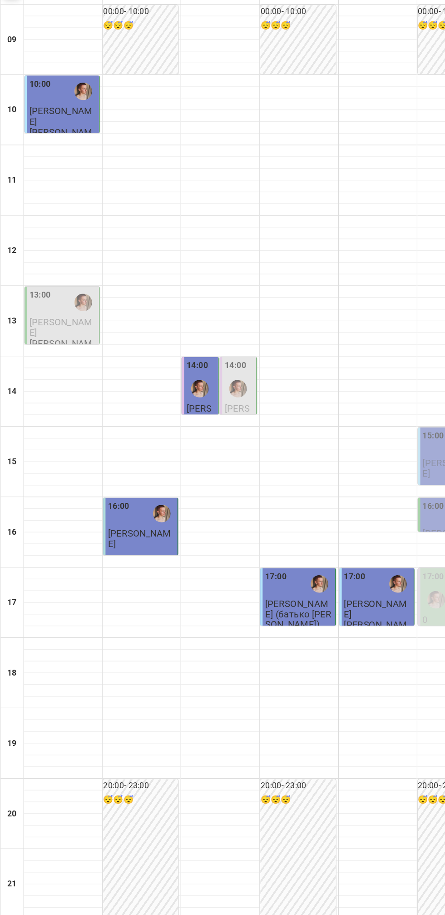
click at [45, 150] on span "[PERSON_NAME]" at bounding box center [47, 142] width 49 height 16
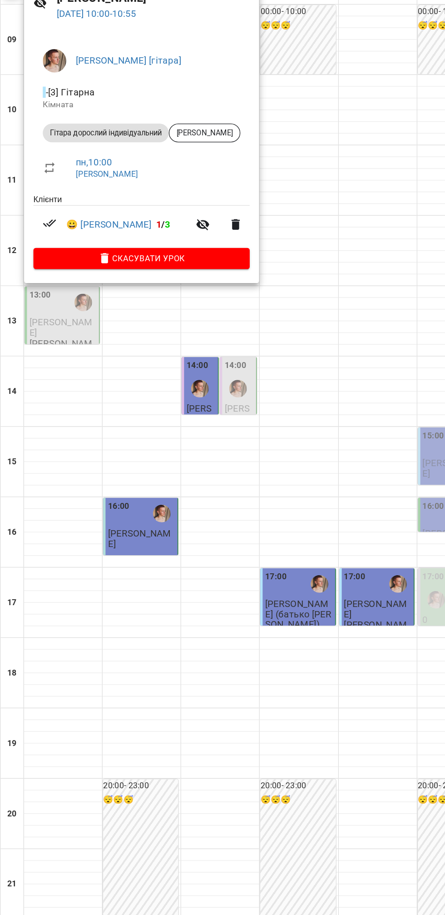
click at [105, 514] on div at bounding box center [222, 457] width 445 height 915
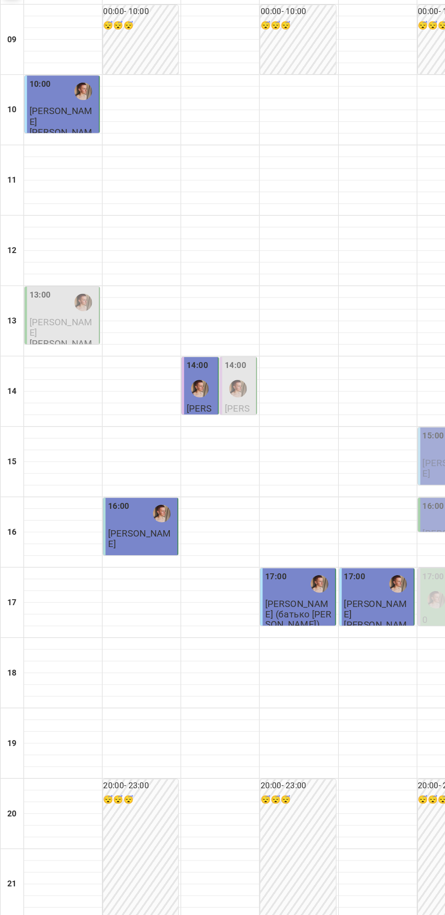
click at [108, 477] on p "[PERSON_NAME]" at bounding box center [110, 469] width 52 height 16
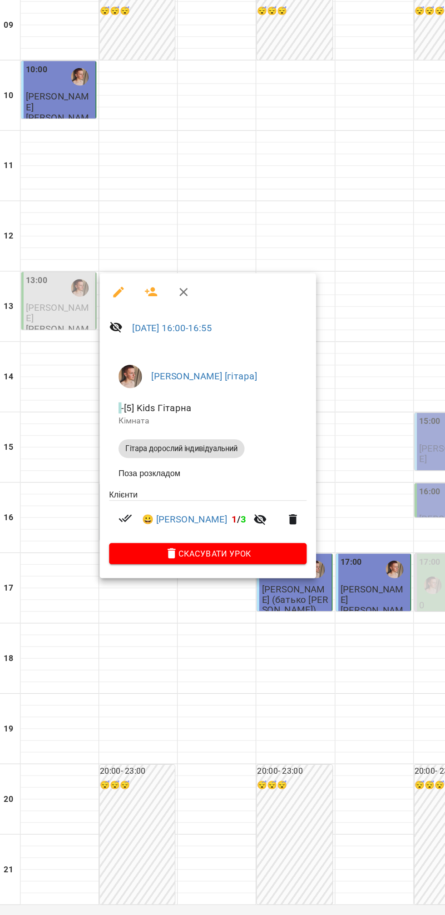
click at [226, 586] on div at bounding box center [222, 457] width 445 height 915
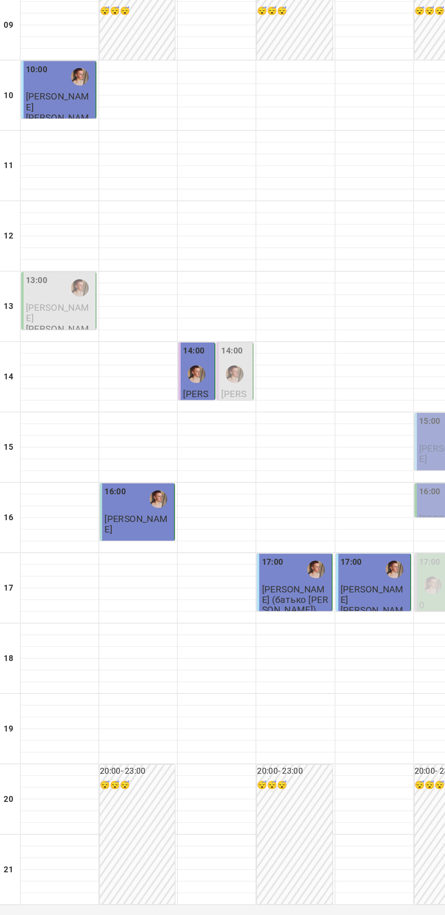
click at [232, 540] on span "[PERSON_NAME] (батько [PERSON_NAME])" at bounding box center [230, 527] width 51 height 25
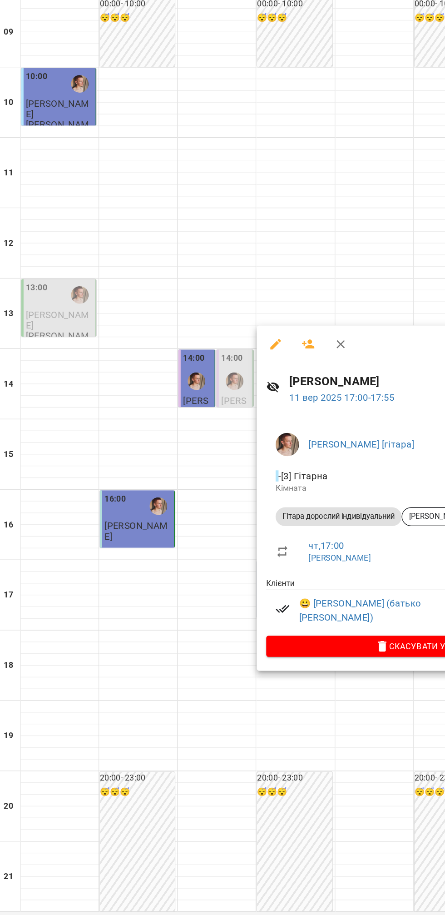
click at [253, 572] on div "[PERSON_NAME] [гітара] - [3] [PERSON_NAME] дорослий індивідуальний [PERSON_NAME…" at bounding box center [327, 478] width 251 height 199
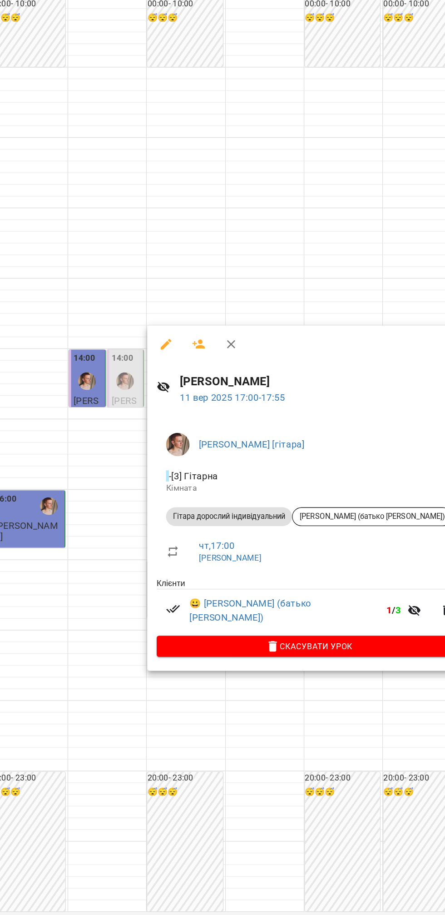
click at [296, 643] on div at bounding box center [222, 457] width 445 height 915
